Goal: Transaction & Acquisition: Purchase product/service

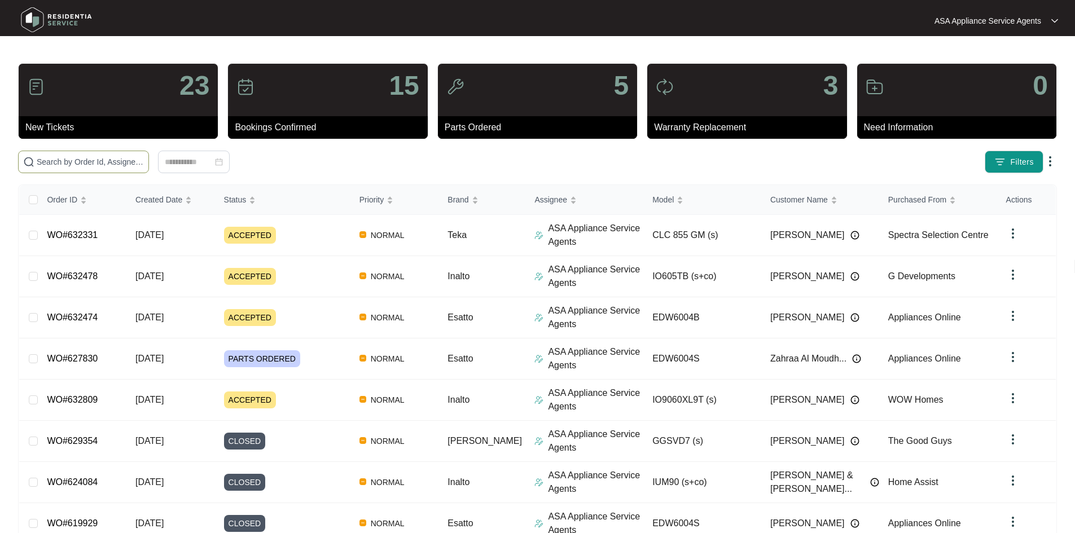
click at [81, 165] on input "text" at bounding box center [90, 162] width 107 height 12
drag, startPoint x: 278, startPoint y: 162, endPoint x: 253, endPoint y: 169, distance: 25.2
click at [144, 162] on input "text" at bounding box center [90, 162] width 107 height 12
paste input "[URL][DOMAIN_NAME]"
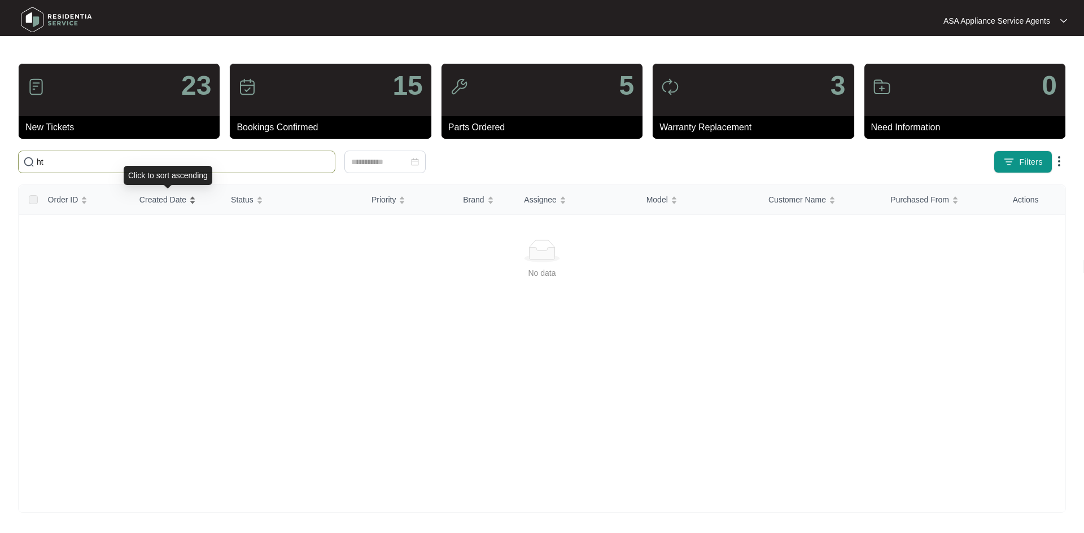
type input "h"
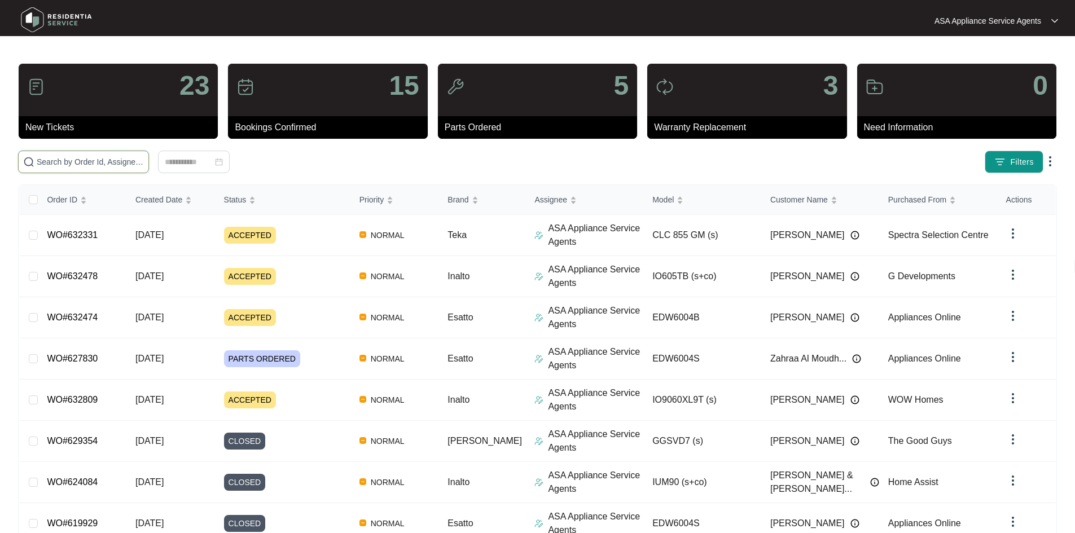
click at [144, 158] on input "text" at bounding box center [90, 162] width 107 height 12
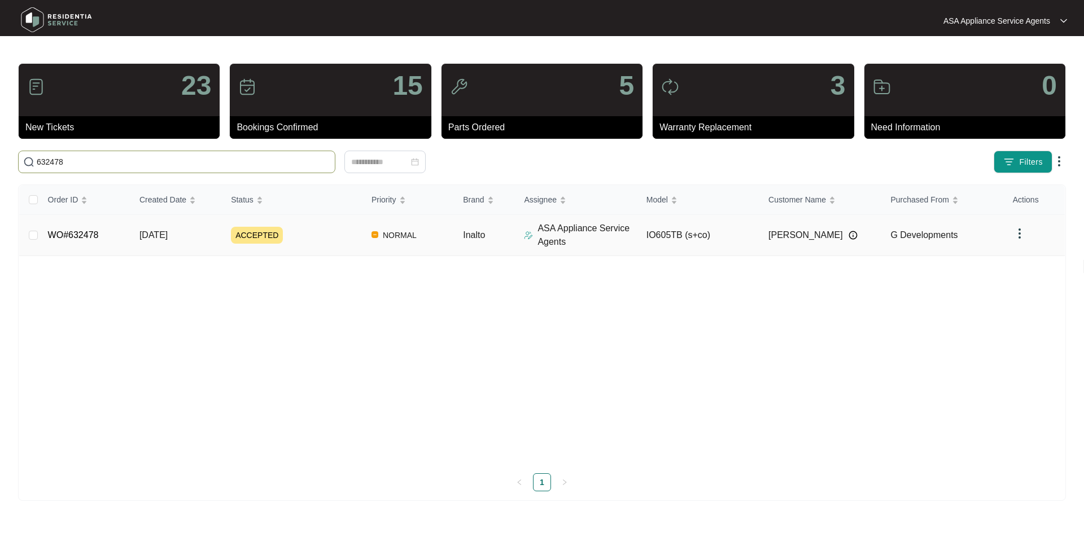
type input "632478"
click at [207, 225] on td "[DATE]" at bounding box center [175, 235] width 91 height 41
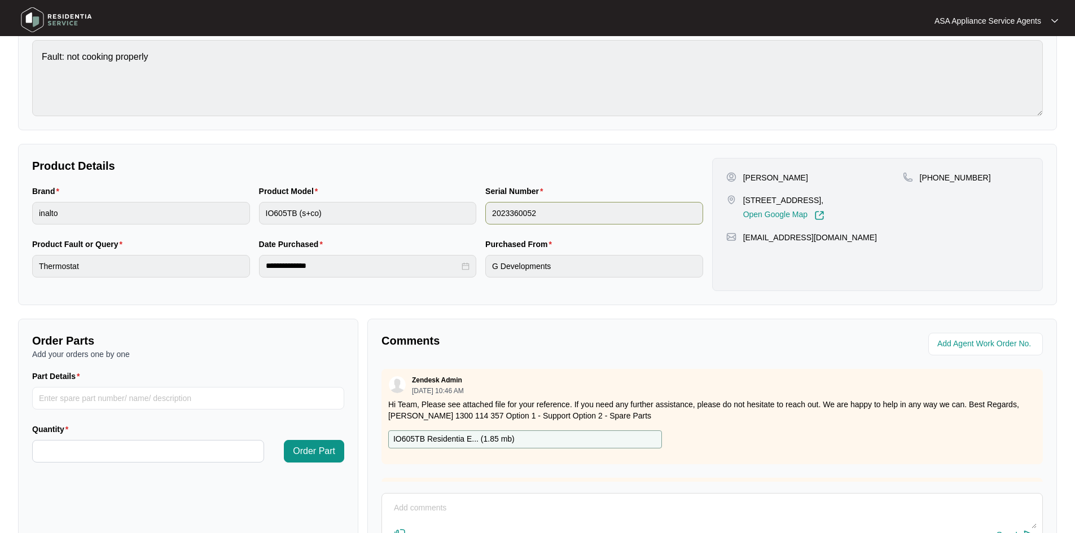
scroll to position [216, 0]
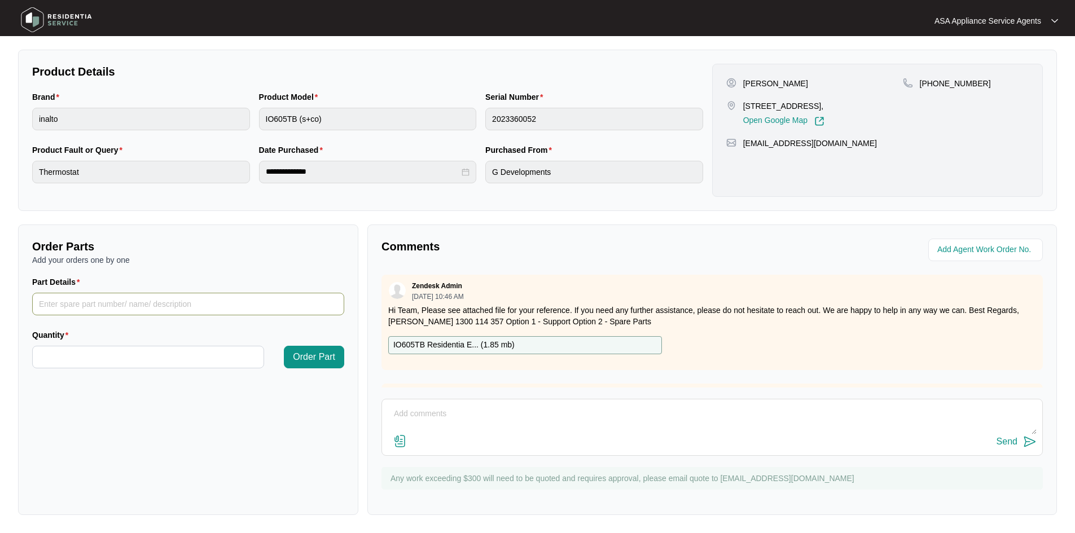
click at [157, 304] on input "Part Details" at bounding box center [188, 304] width 312 height 23
paste input "convection motor SP10029"
drag, startPoint x: 103, startPoint y: 304, endPoint x: 14, endPoint y: 303, distance: 89.7
click at [14, 303] on div "Order Parts Add your orders one by one Part Details convection motor SP10029 Qu…" at bounding box center [188, 370] width 349 height 291
click at [101, 304] on input "SP10029" at bounding box center [188, 304] width 312 height 23
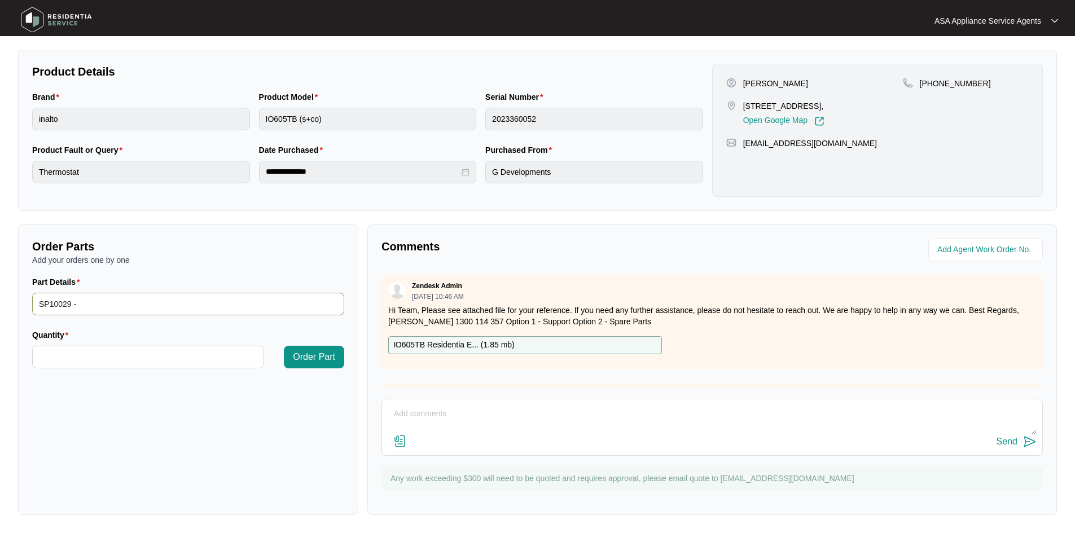
paste input "convection motor"
type input "SP10029 - convection motor"
click at [120, 358] on input "Quantity" at bounding box center [148, 357] width 231 height 21
type input "*"
click at [325, 360] on span "Order Part" at bounding box center [314, 358] width 42 height 14
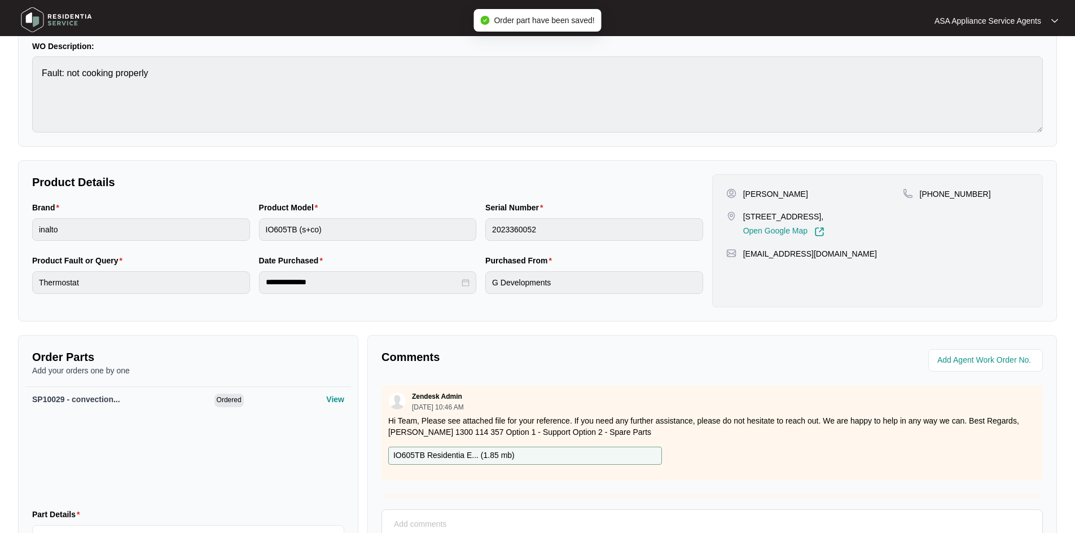
scroll to position [218, 0]
